Goal: Information Seeking & Learning: Learn about a topic

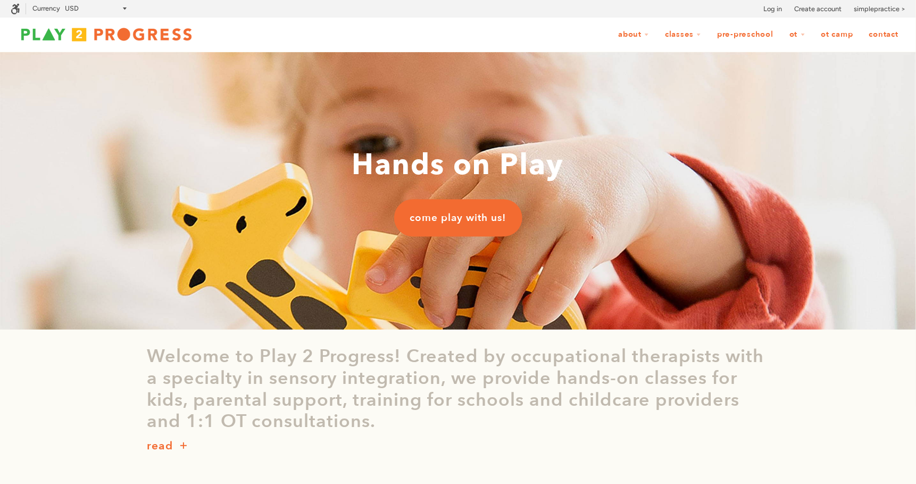
scroll to position [0, 1]
click at [829, 36] on link "OT Camp" at bounding box center [838, 34] width 46 height 20
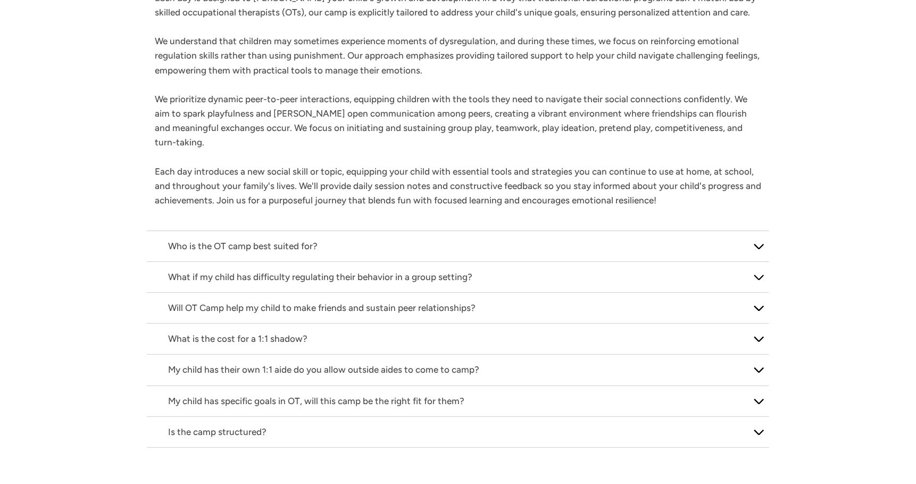
scroll to position [1715, 0]
click at [409, 300] on p "Will OT Camp help my child to make friends and sustain peer relationships?" at bounding box center [458, 307] width 580 height 14
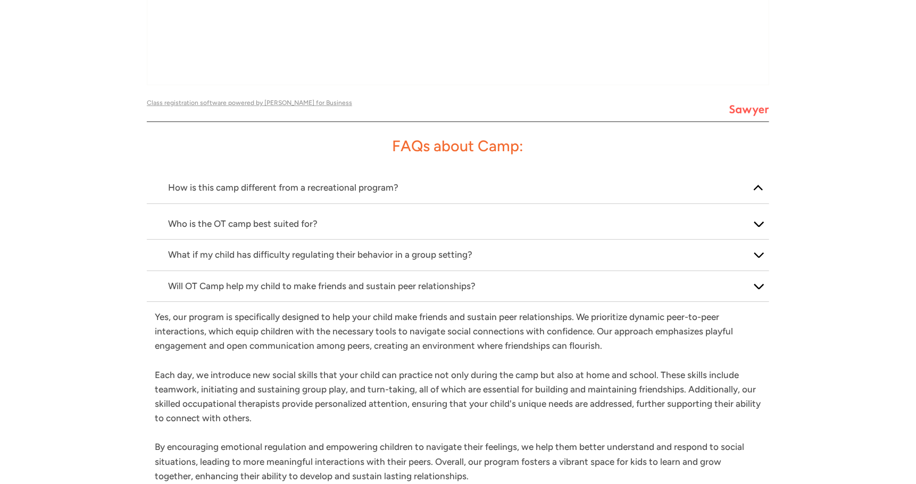
scroll to position [1481, 0]
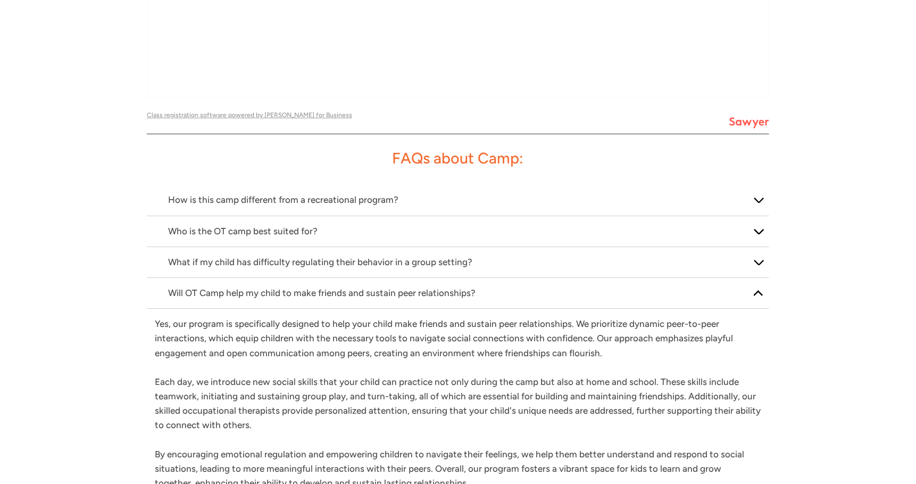
click at [420, 286] on p "Will OT Camp help my child to make friends and sustain peer relationships?" at bounding box center [458, 293] width 580 height 14
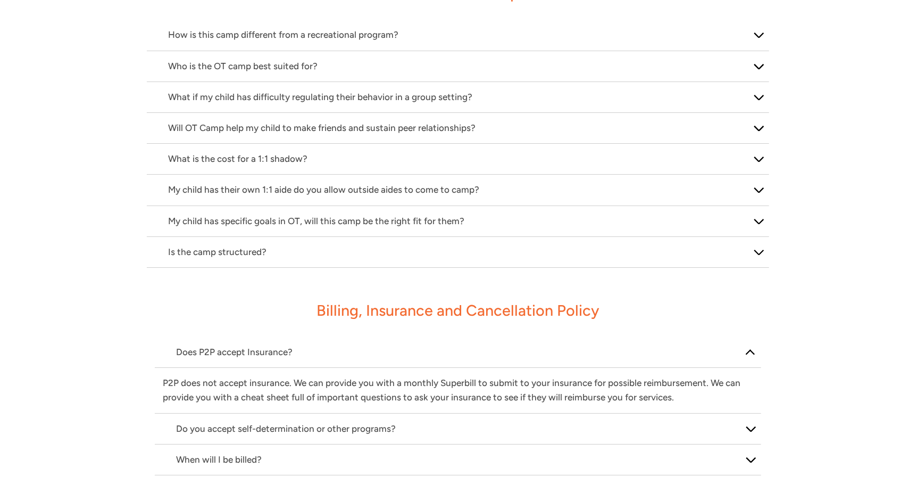
scroll to position [1647, 0]
click at [431, 213] on p "My child has specific goals in OT, will this camp be the right fit for them?" at bounding box center [458, 220] width 580 height 14
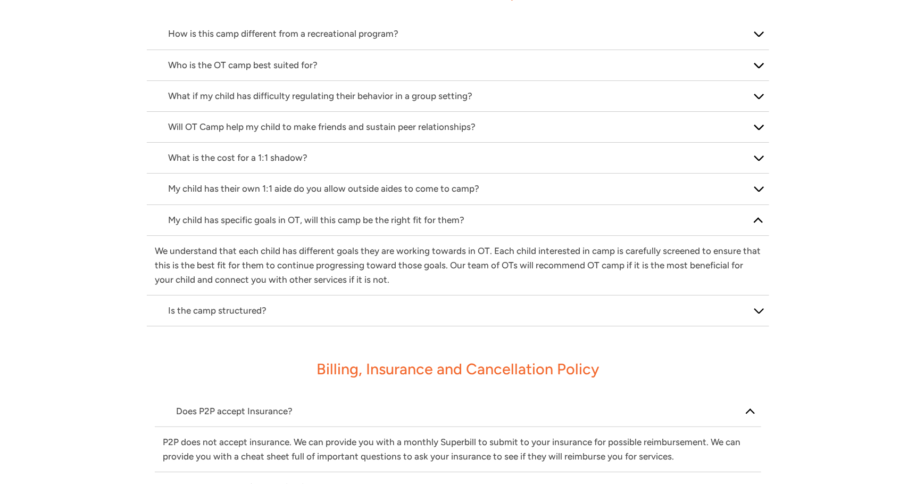
click at [431, 213] on p "My child has specific goals in OT, will this camp be the right fit for them?" at bounding box center [458, 220] width 580 height 14
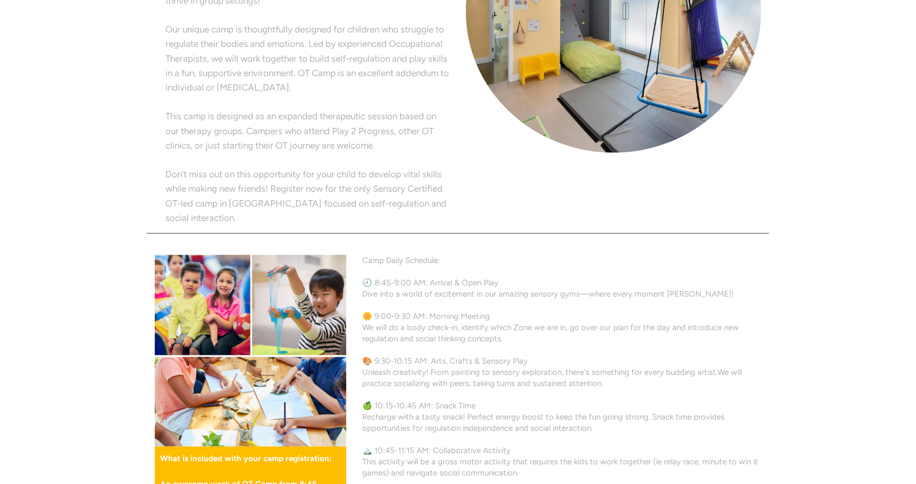
scroll to position [0, 0]
